Goal: Transaction & Acquisition: Download file/media

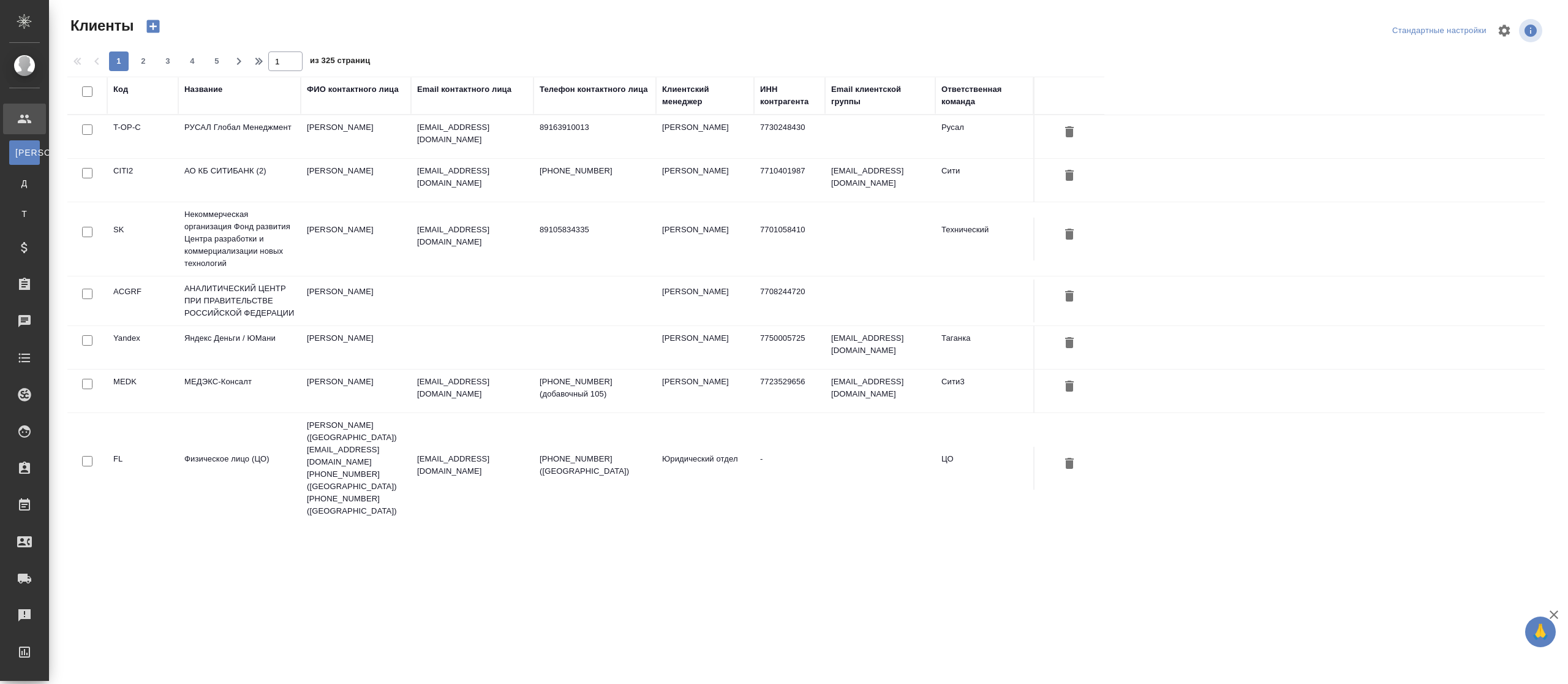
select select "RU"
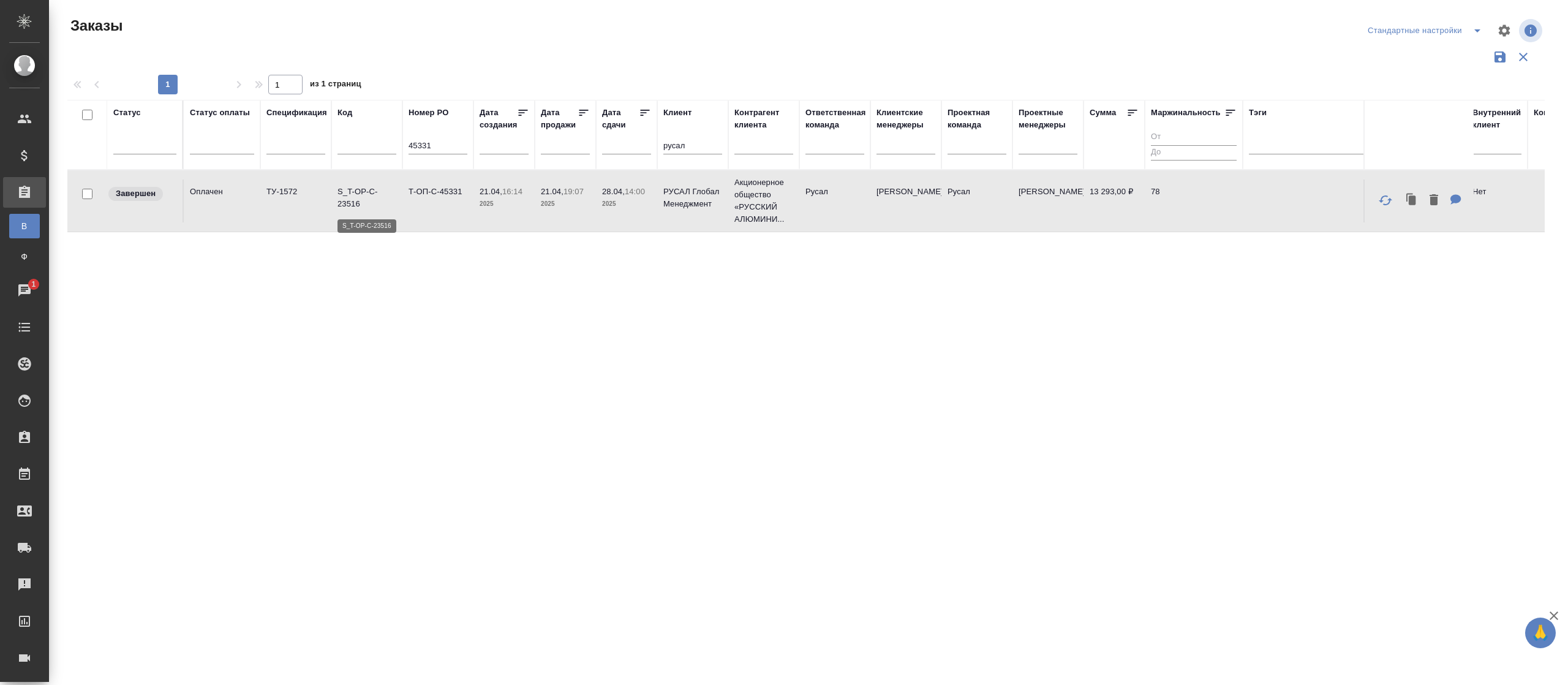
click at [360, 204] on p "S_T-OP-C-23516" at bounding box center [367, 198] width 59 height 24
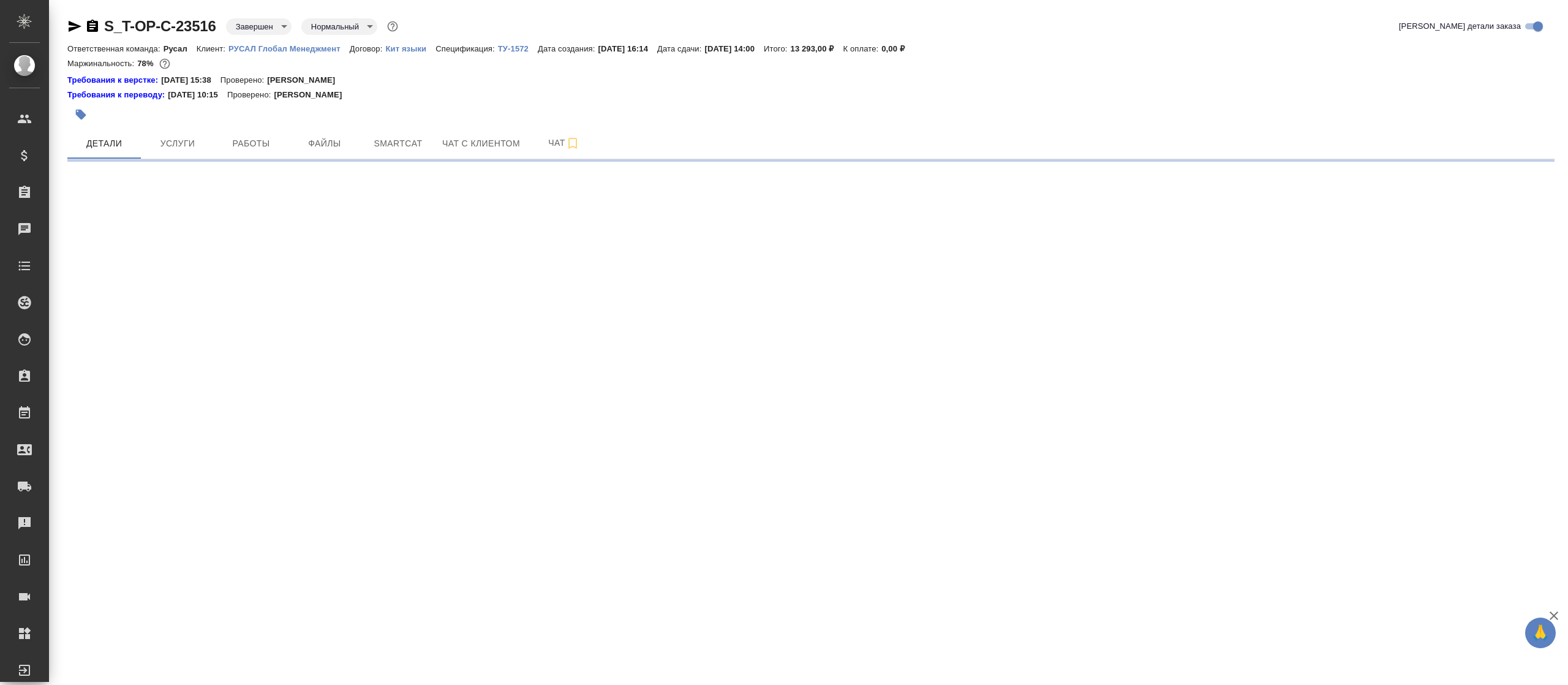
select select "RU"
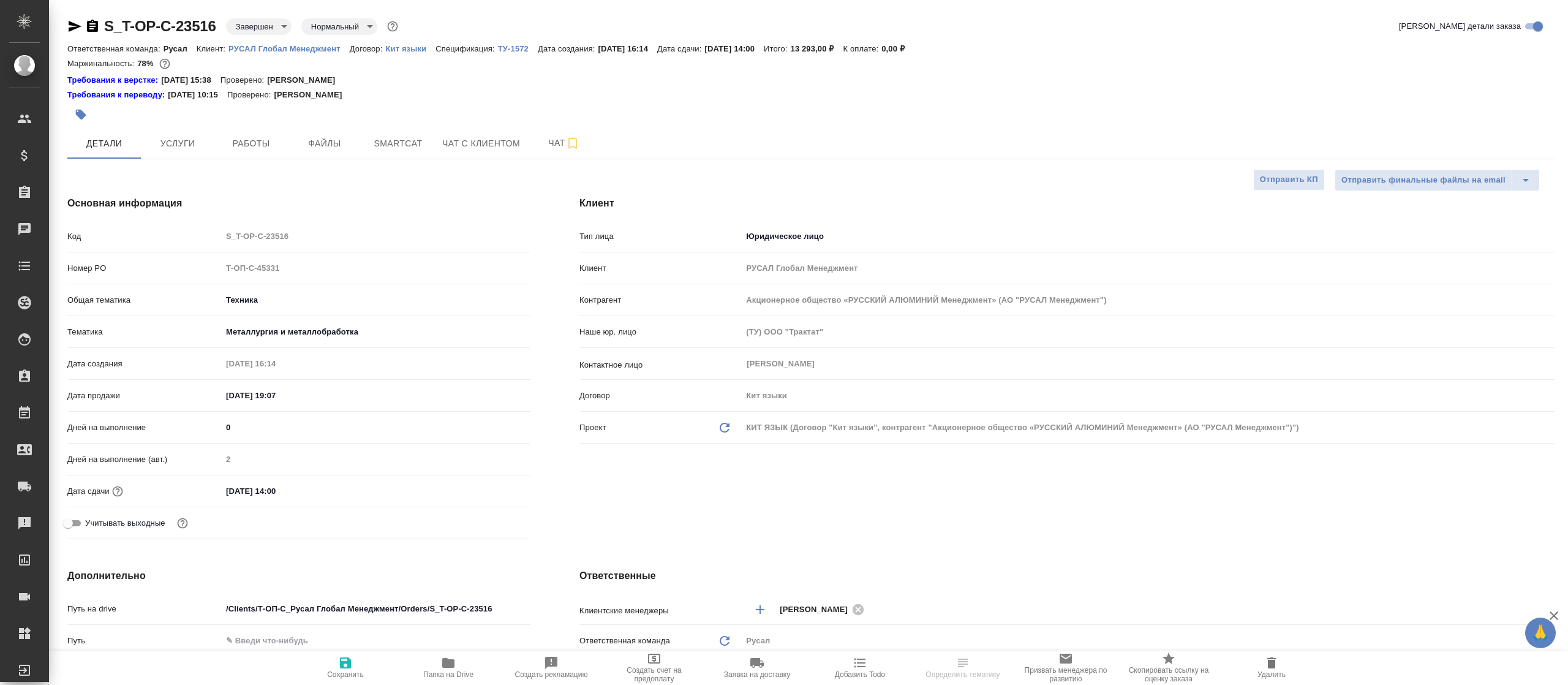
type textarea "x"
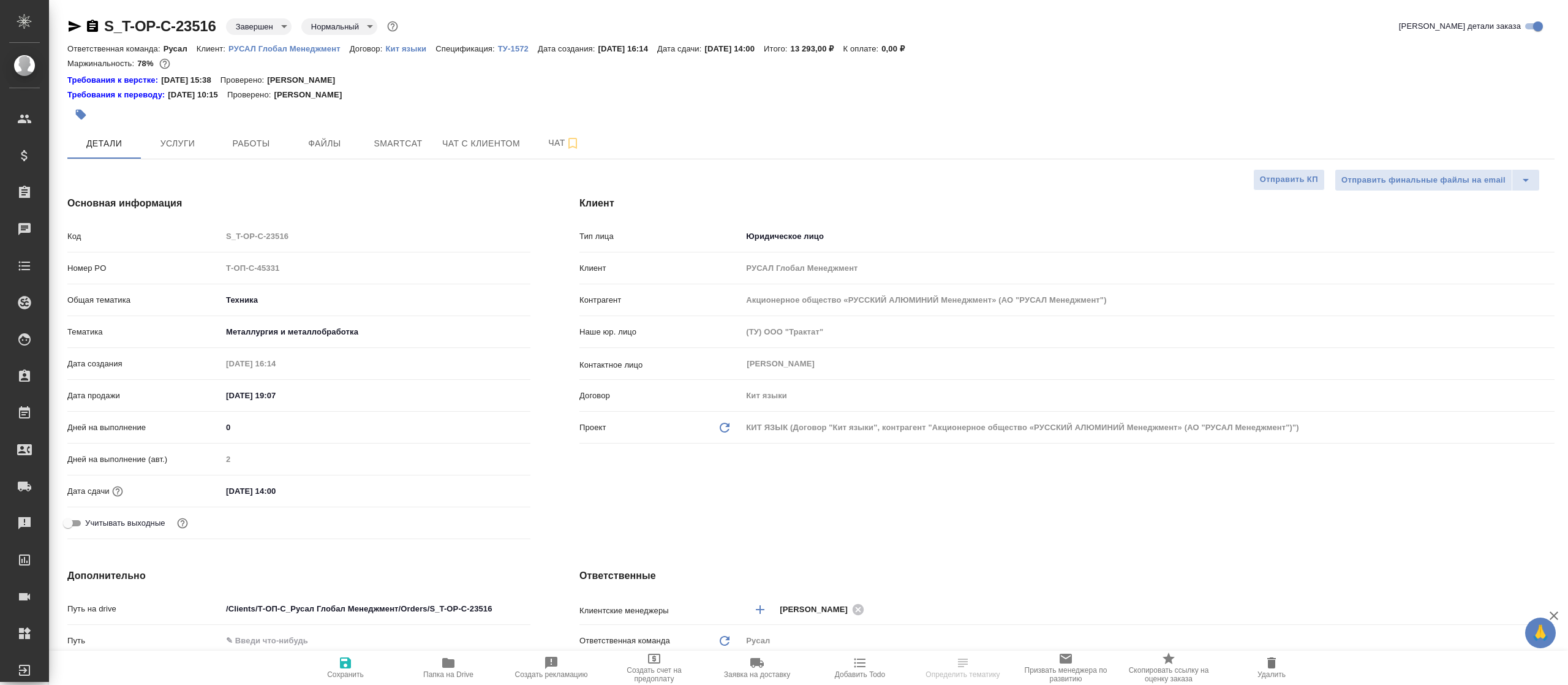
type textarea "x"
click at [327, 150] on span "Файлы" at bounding box center [324, 143] width 59 height 15
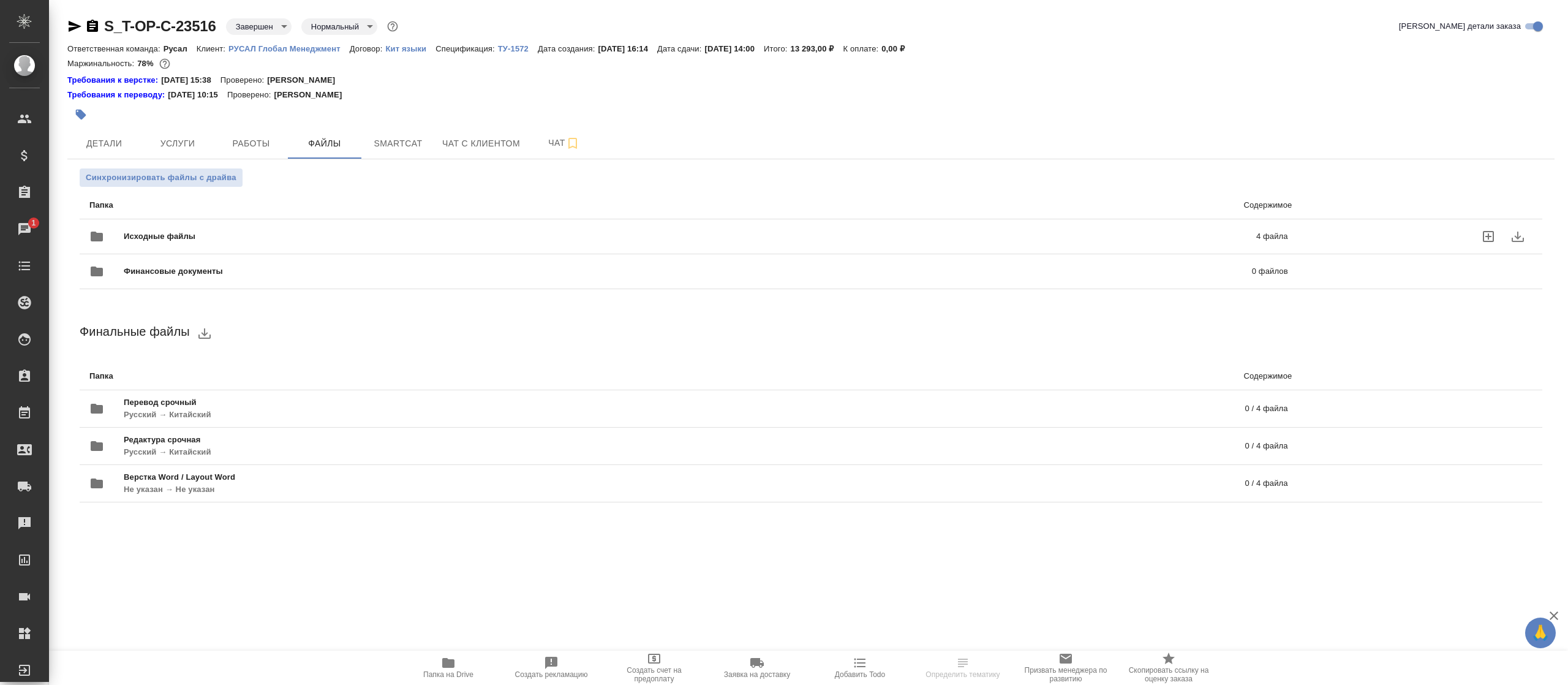
click at [158, 237] on span "Исходные файлы" at bounding box center [425, 236] width 602 height 12
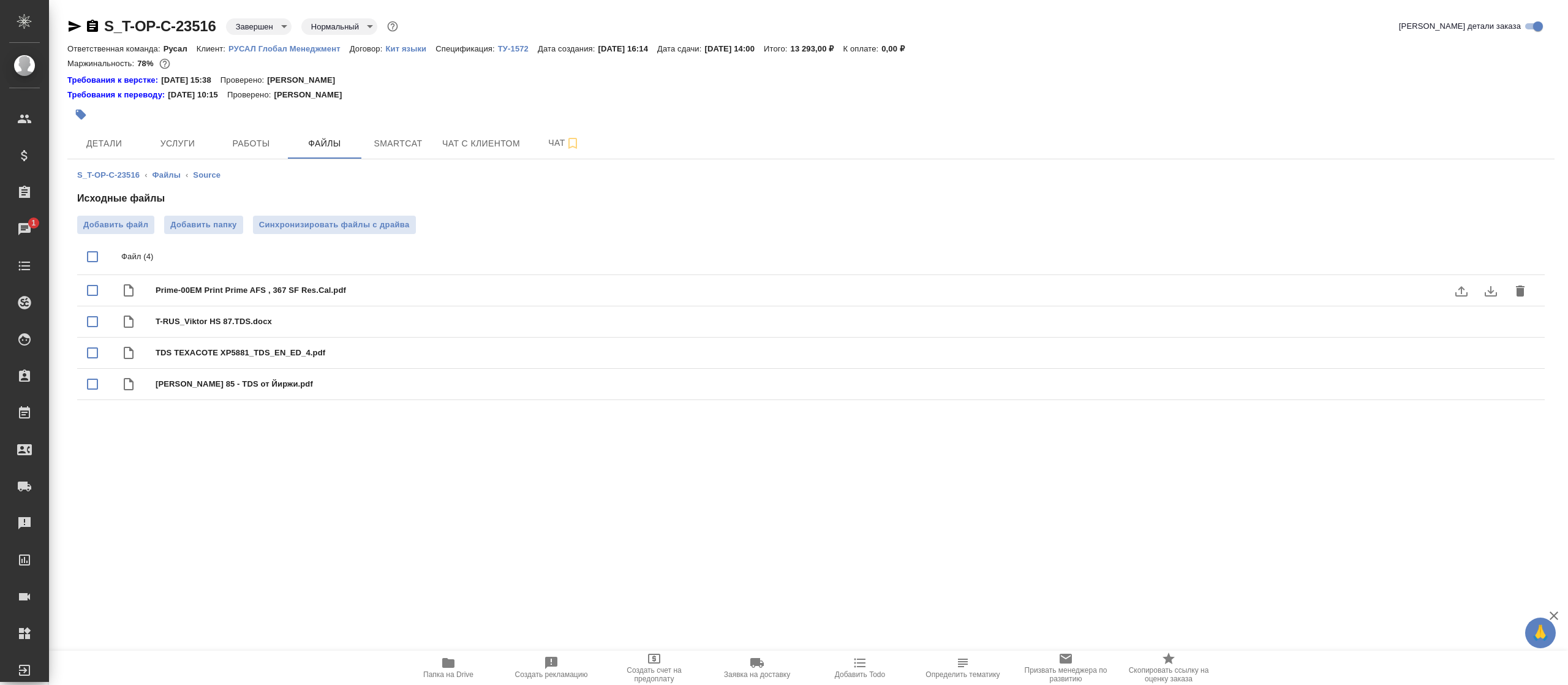
click at [1490, 288] on icon "download" at bounding box center [1491, 291] width 14 height 14
click at [1495, 323] on icon "download" at bounding box center [1491, 322] width 14 height 14
click at [1488, 353] on icon "download" at bounding box center [1491, 353] width 14 height 14
click at [1488, 386] on icon "download" at bounding box center [1491, 385] width 14 height 14
